Goal: Communication & Community: Ask a question

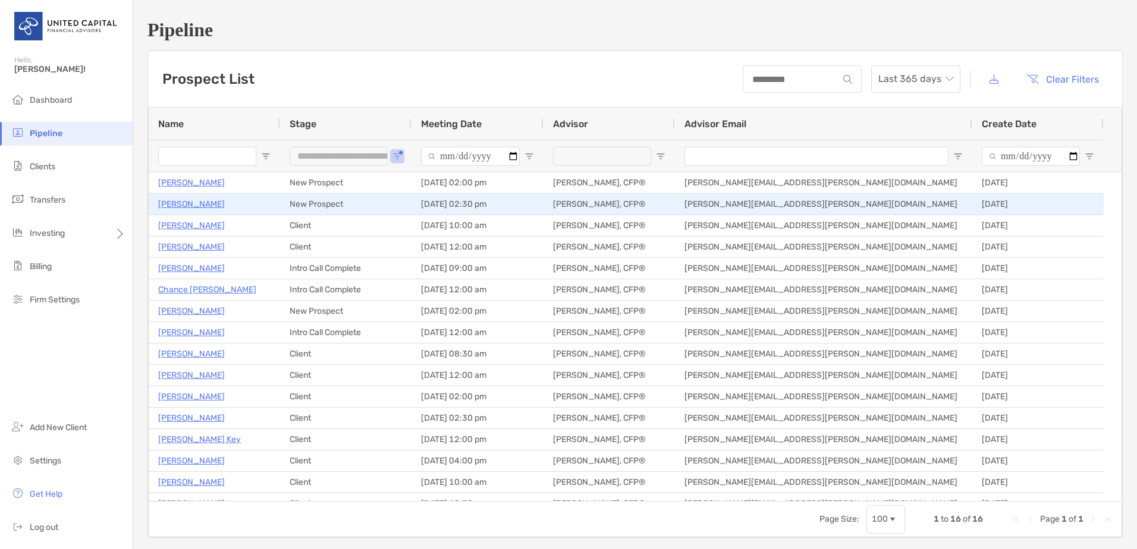
click at [208, 204] on p "[PERSON_NAME]" at bounding box center [191, 204] width 67 height 15
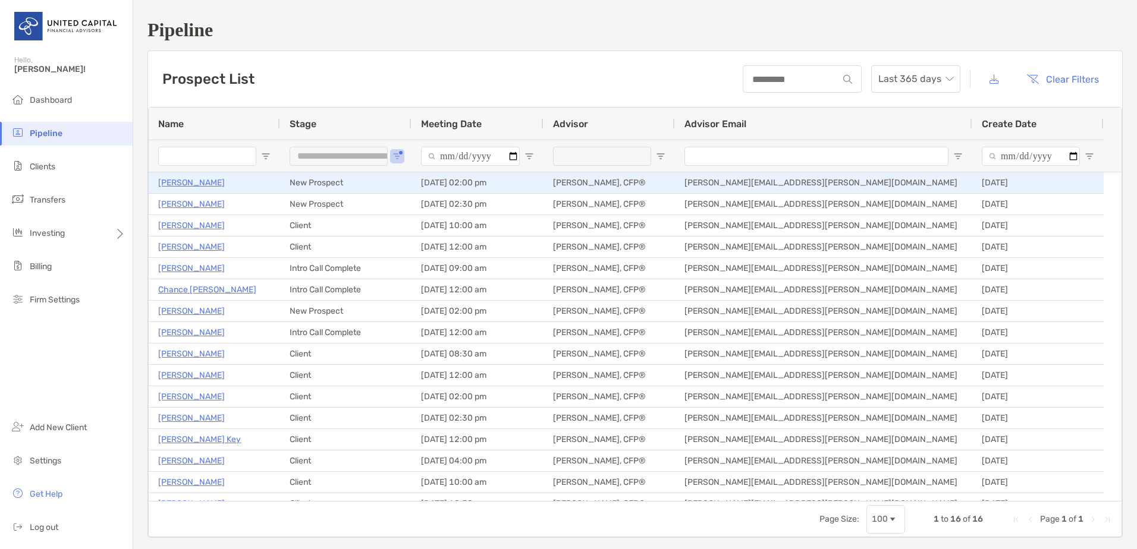
click at [201, 187] on p "[PERSON_NAME]" at bounding box center [191, 182] width 67 height 15
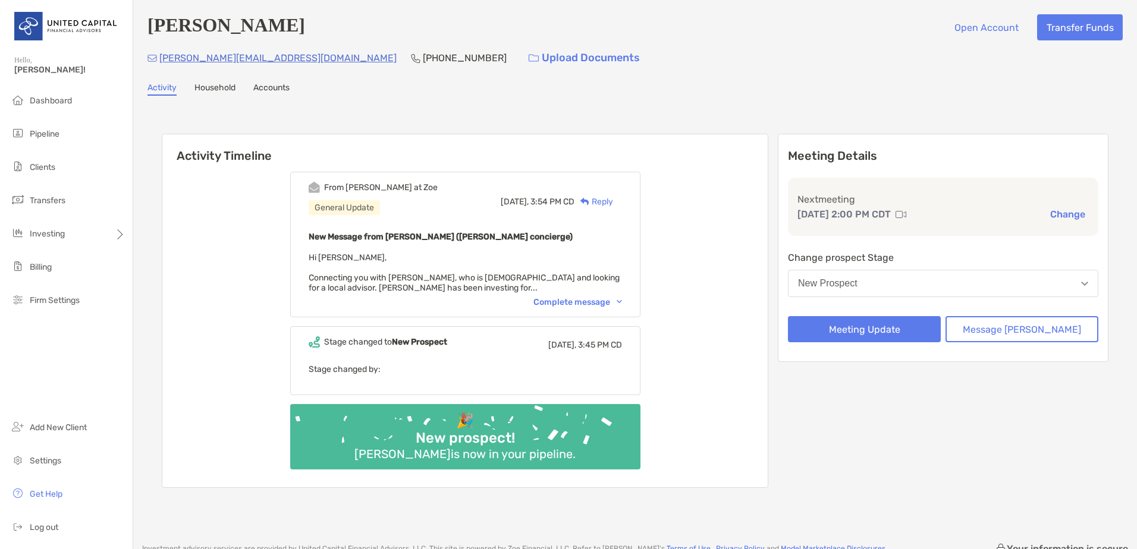
click at [606, 302] on div "Complete message" at bounding box center [577, 302] width 89 height 10
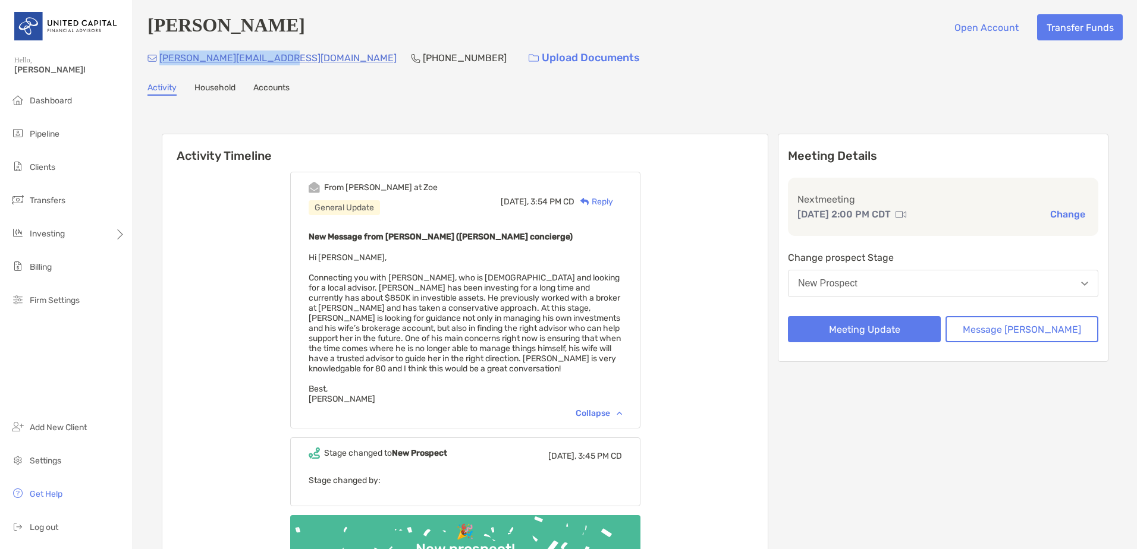
drag, startPoint x: 277, startPoint y: 58, endPoint x: 159, endPoint y: 64, distance: 118.5
click at [159, 64] on div "[PERSON_NAME][EMAIL_ADDRESS][DOMAIN_NAME] [PHONE_NUMBER] Upload Documents" at bounding box center [634, 58] width 975 height 26
copy p "[PERSON_NAME][EMAIL_ADDRESS][DOMAIN_NAME]"
click at [697, 90] on div "Activity Household Accounts" at bounding box center [634, 89] width 975 height 13
click at [1022, 335] on button "Message [PERSON_NAME]" at bounding box center [1021, 329] width 153 height 26
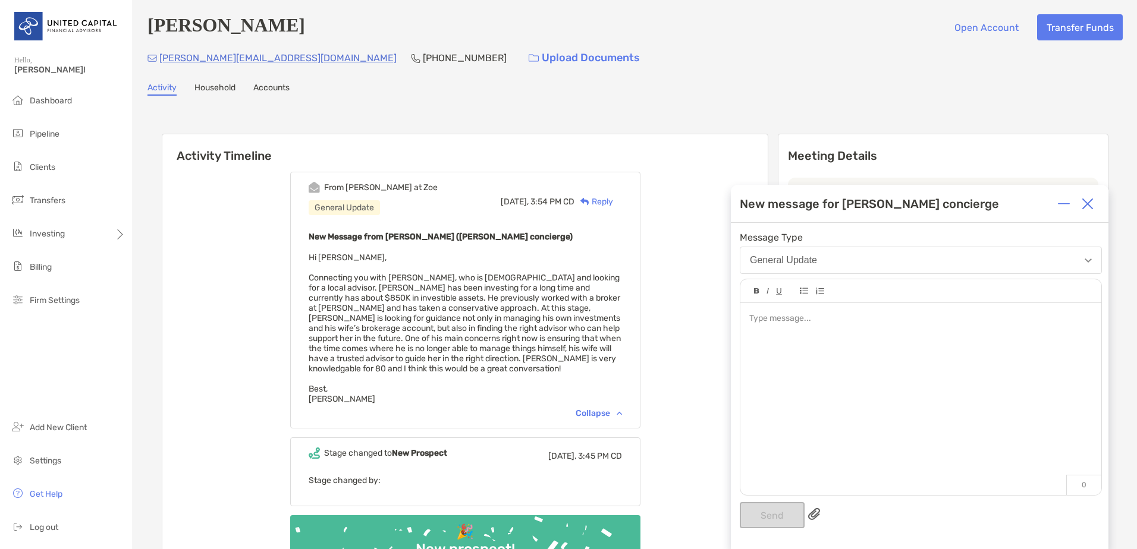
click at [851, 359] on div at bounding box center [920, 393] width 361 height 180
click at [780, 518] on button "Send" at bounding box center [772, 515] width 65 height 26
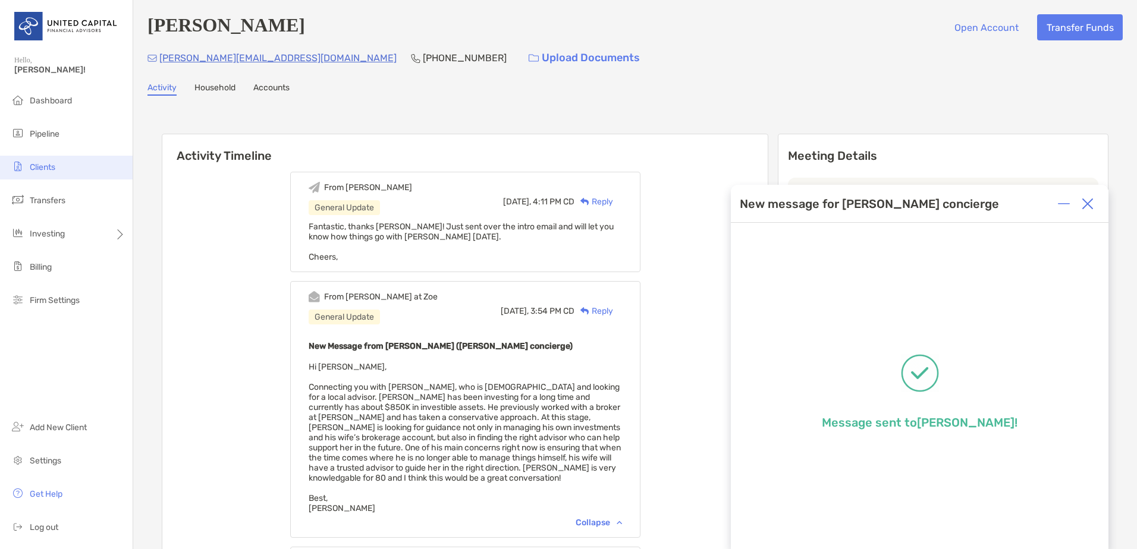
click at [55, 173] on li "Clients" at bounding box center [66, 168] width 133 height 24
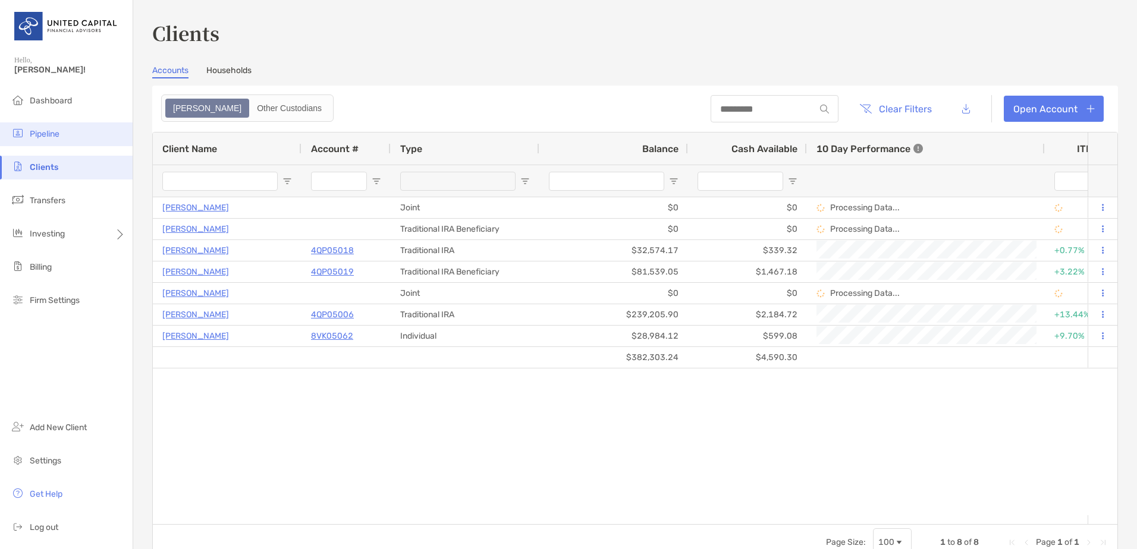
click at [29, 130] on li "Pipeline" at bounding box center [66, 134] width 133 height 24
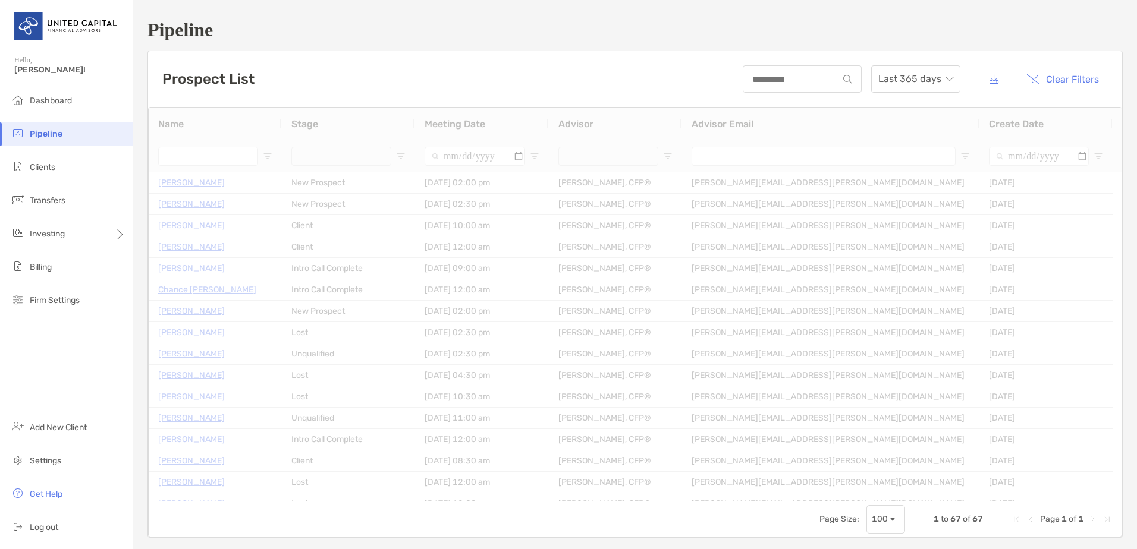
type input "**********"
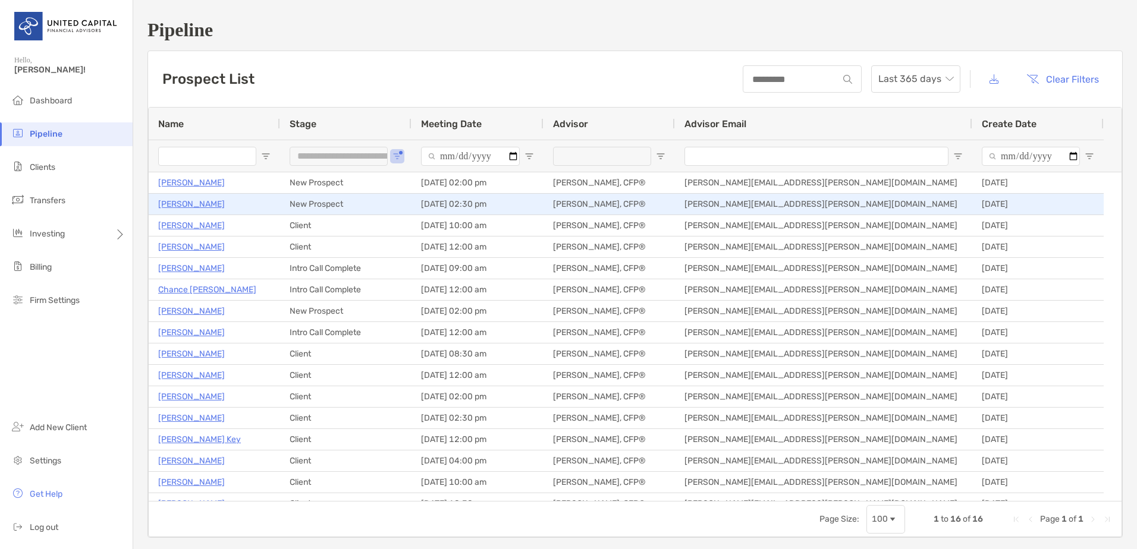
click at [196, 202] on p "[PERSON_NAME]" at bounding box center [191, 204] width 67 height 15
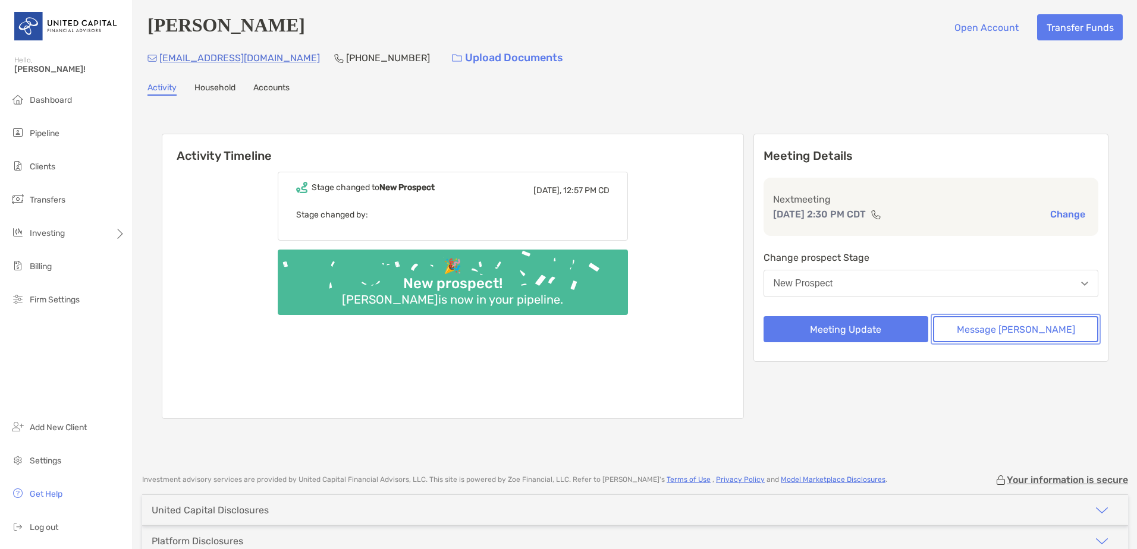
click at [1017, 329] on button "Message [PERSON_NAME]" at bounding box center [1015, 329] width 165 height 26
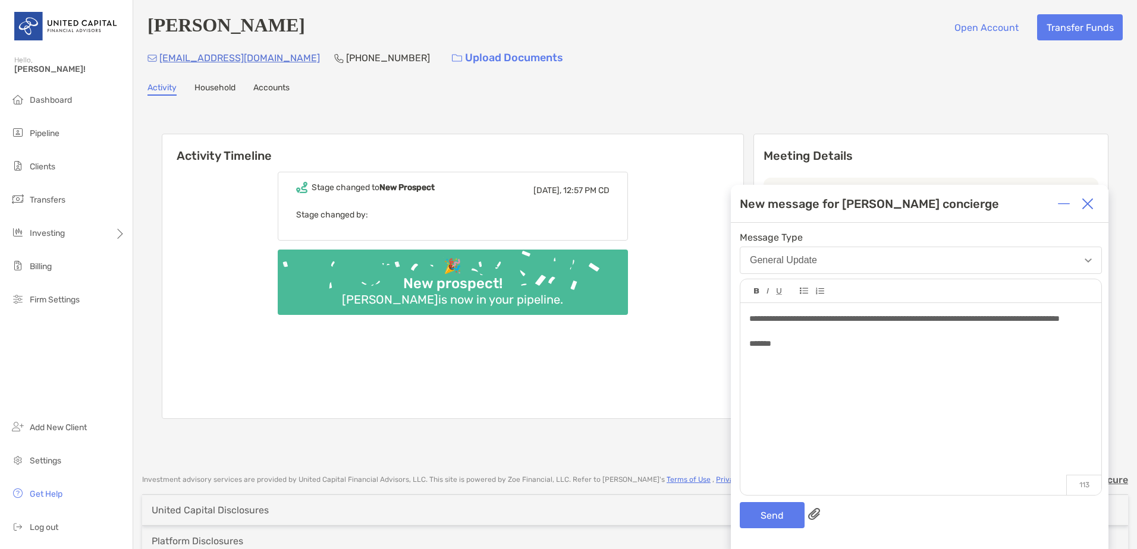
click at [901, 350] on div "*******" at bounding box center [920, 344] width 342 height 12
click at [873, 325] on div "**********" at bounding box center [920, 319] width 342 height 12
click at [784, 514] on button "Send" at bounding box center [772, 515] width 65 height 26
